Goal: Navigation & Orientation: Find specific page/section

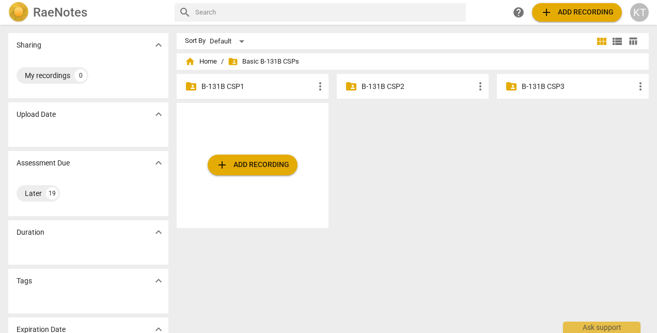
click at [226, 84] on p "B-131B CSP1" at bounding box center [257, 86] width 113 height 11
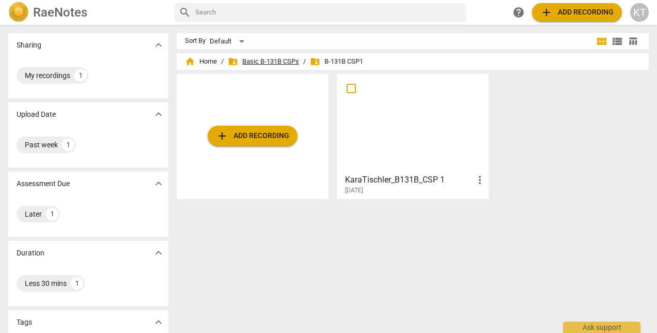
click at [290, 60] on span "folder_shared Basic B-131B CSPs" at bounding box center [263, 61] width 71 height 10
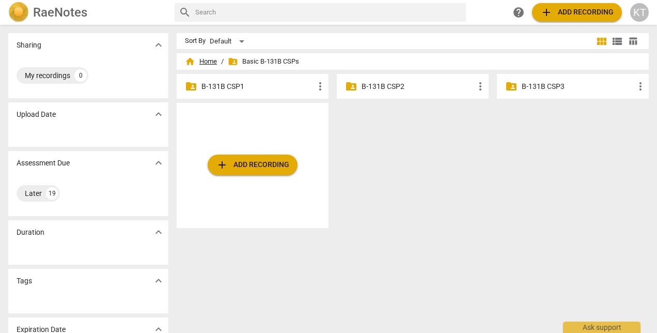
click at [205, 63] on span "home Home" at bounding box center [201, 61] width 32 height 10
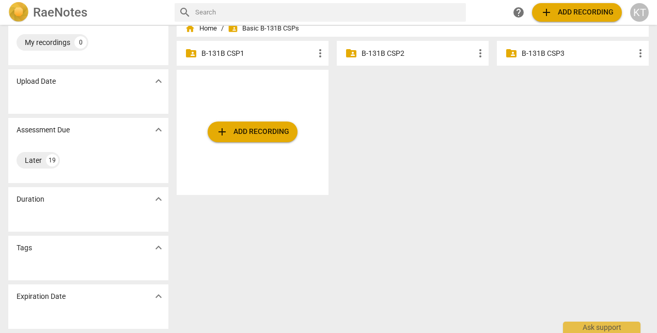
click at [151, 245] on span "expand_more" at bounding box center [158, 247] width 15 height 12
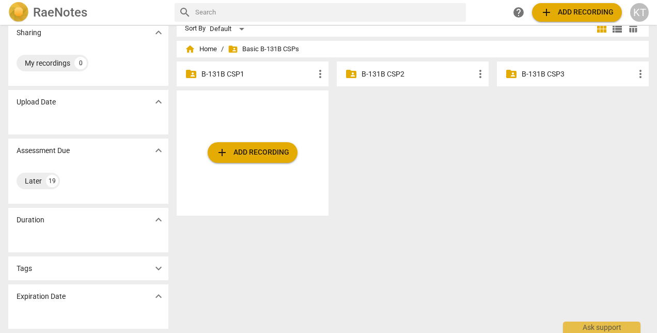
scroll to position [12, 0]
click at [158, 269] on span "expand_more" at bounding box center [158, 268] width 12 height 12
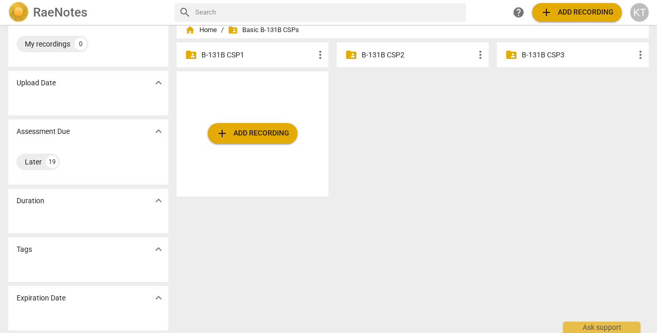
scroll to position [33, 0]
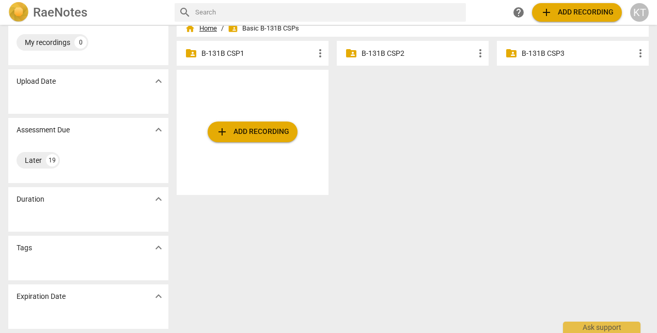
click at [202, 29] on span "home Home" at bounding box center [201, 28] width 32 height 10
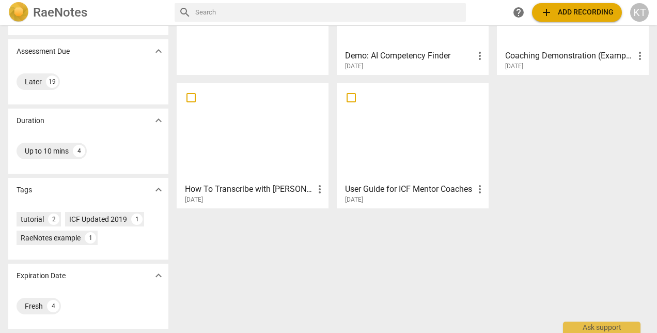
scroll to position [29, 0]
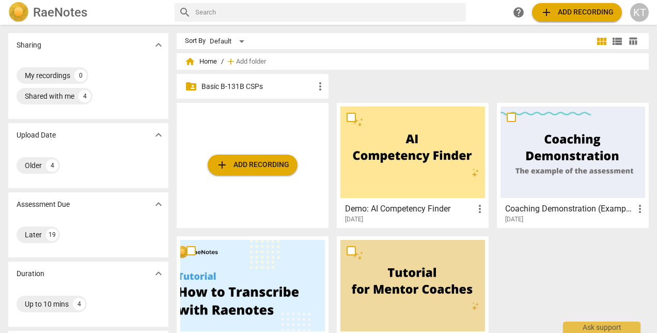
click at [228, 87] on p "Basic B-131B CSPs" at bounding box center [257, 86] width 113 height 11
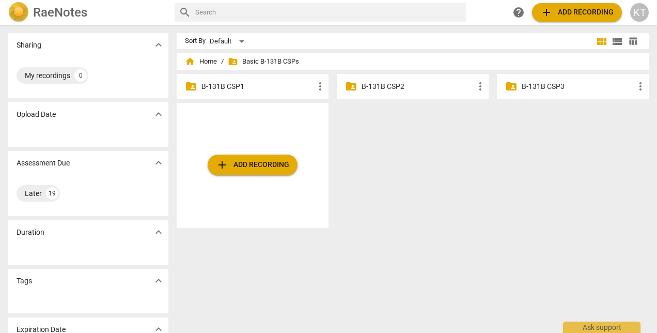
click at [280, 59] on span "folder_shared Basic B-131B CSPs" at bounding box center [263, 61] width 71 height 10
click at [638, 21] on div "KT" at bounding box center [639, 12] width 19 height 19
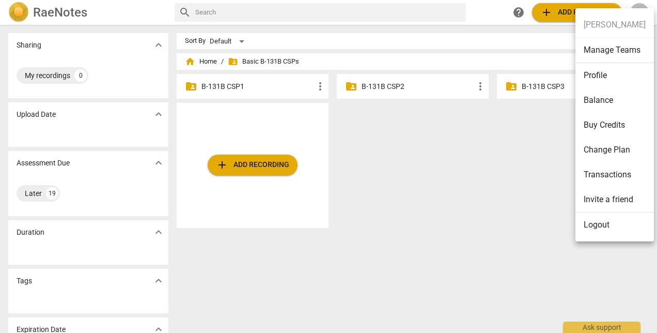
click at [471, 195] on div at bounding box center [328, 166] width 657 height 333
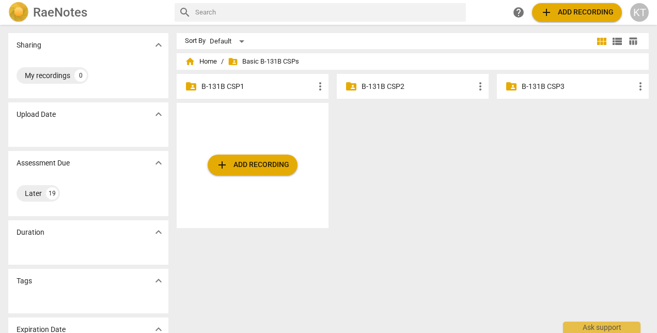
click at [240, 61] on span "folder_shared Basic B-131B CSPs" at bounding box center [263, 61] width 71 height 10
click at [231, 82] on p "B-131B CSP1" at bounding box center [257, 86] width 113 height 11
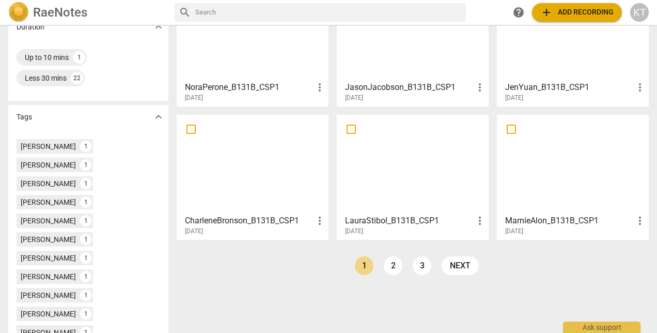
scroll to position [226, 0]
click at [394, 262] on link "2" at bounding box center [393, 265] width 19 height 19
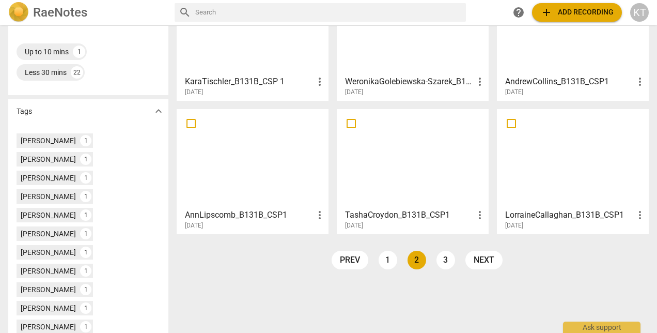
scroll to position [232, 0]
click at [383, 263] on link "1" at bounding box center [388, 259] width 19 height 19
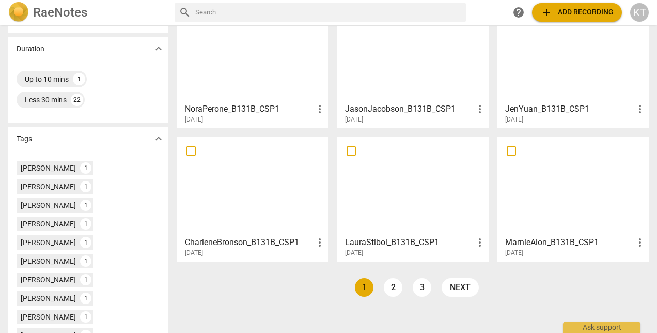
scroll to position [205, 0]
click at [390, 287] on link "2" at bounding box center [393, 286] width 19 height 19
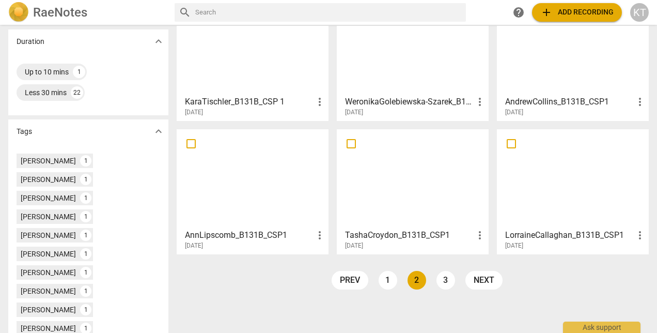
scroll to position [212, 0]
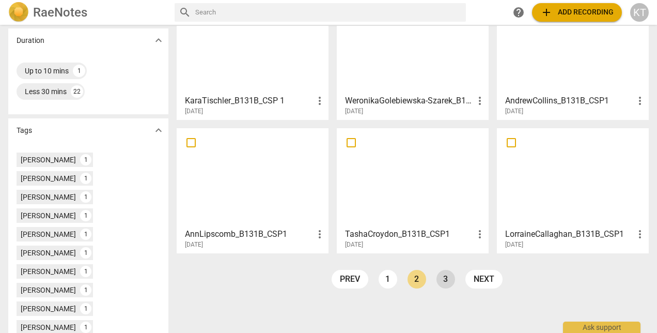
click at [441, 277] on link "3" at bounding box center [445, 279] width 19 height 19
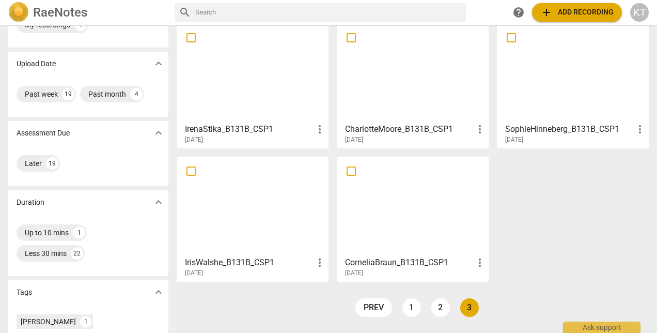
scroll to position [50, 0]
click at [409, 311] on link "1" at bounding box center [411, 307] width 19 height 19
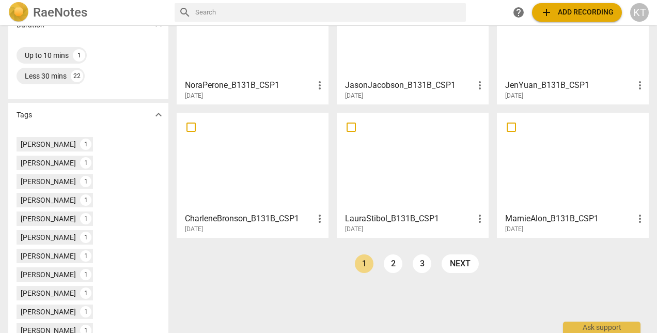
scroll to position [228, 0]
click at [395, 261] on link "2" at bounding box center [393, 263] width 19 height 19
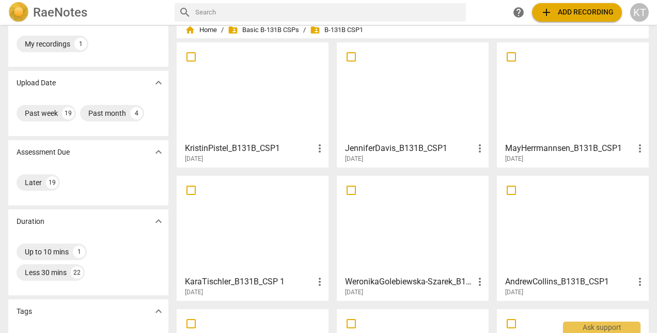
scroll to position [32, 0]
